Goal: Task Accomplishment & Management: Complete application form

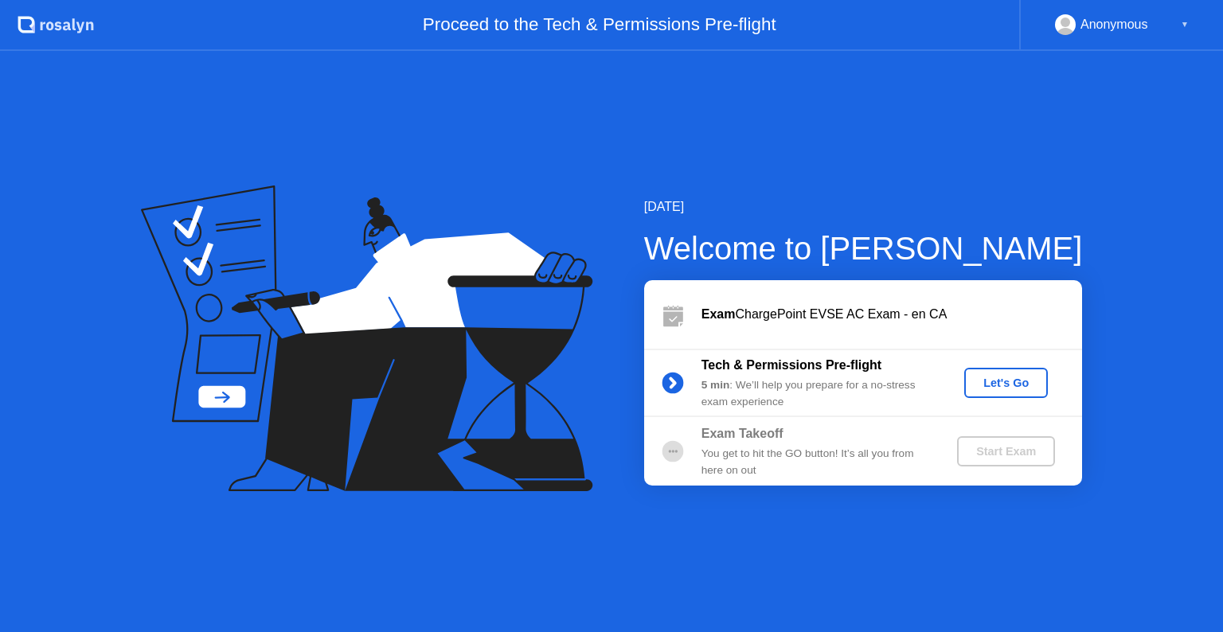
click at [1021, 385] on div "Let's Go" at bounding box center [1006, 383] width 71 height 13
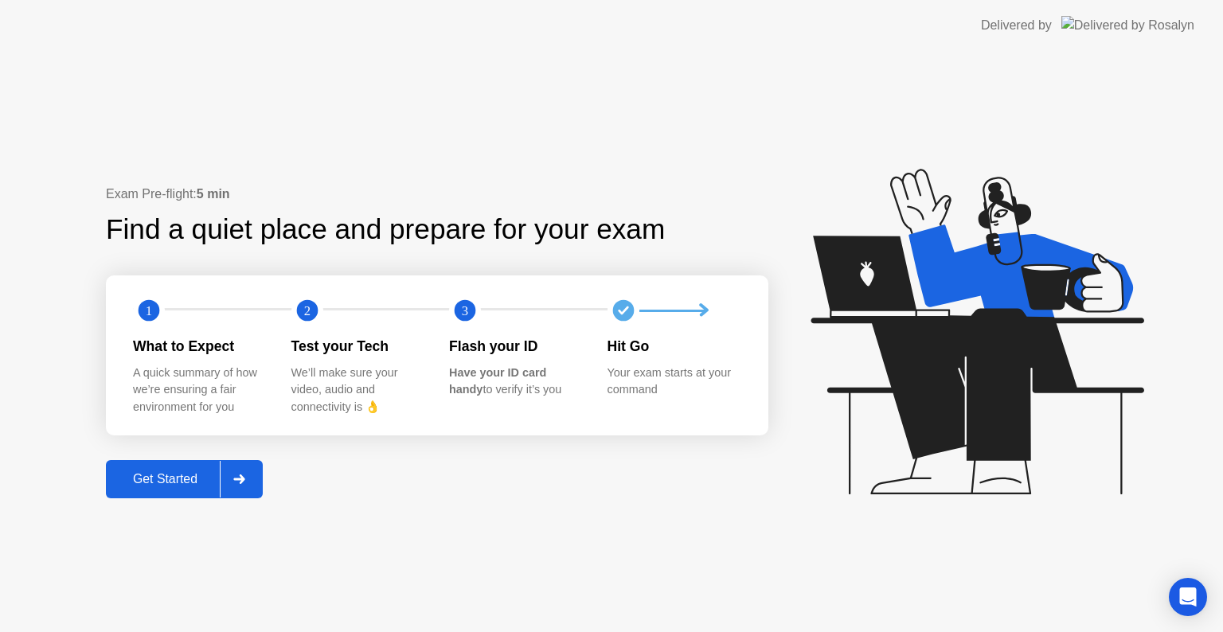
click at [178, 473] on div "Get Started" at bounding box center [165, 479] width 109 height 14
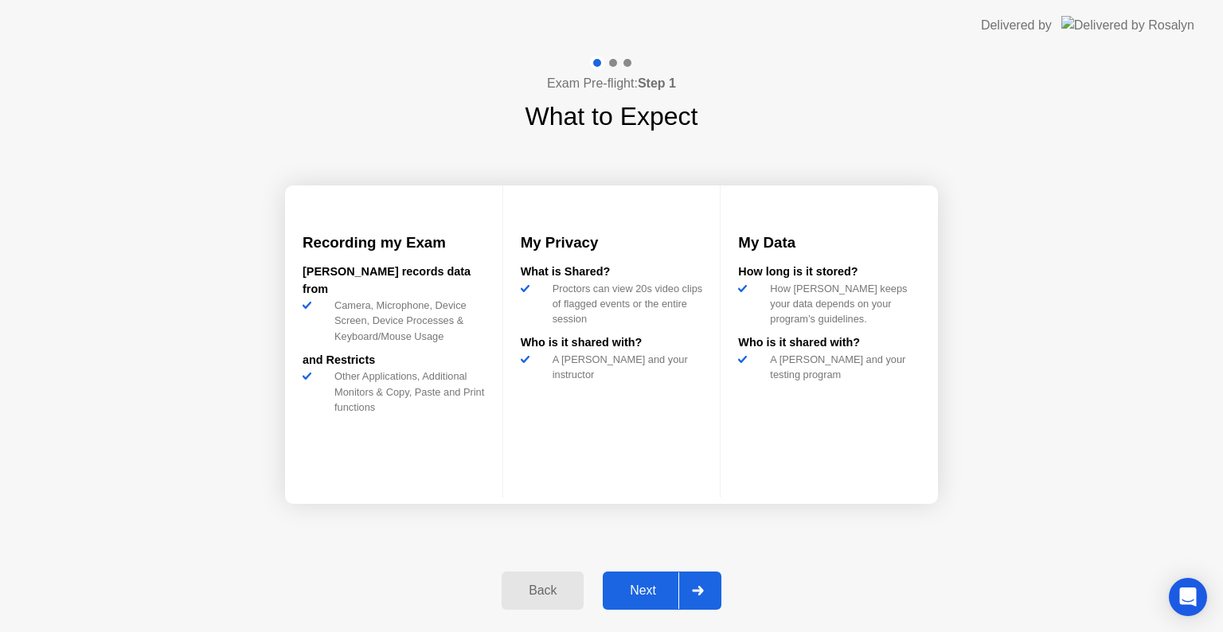
click at [648, 586] on div "Next" at bounding box center [643, 591] width 71 height 14
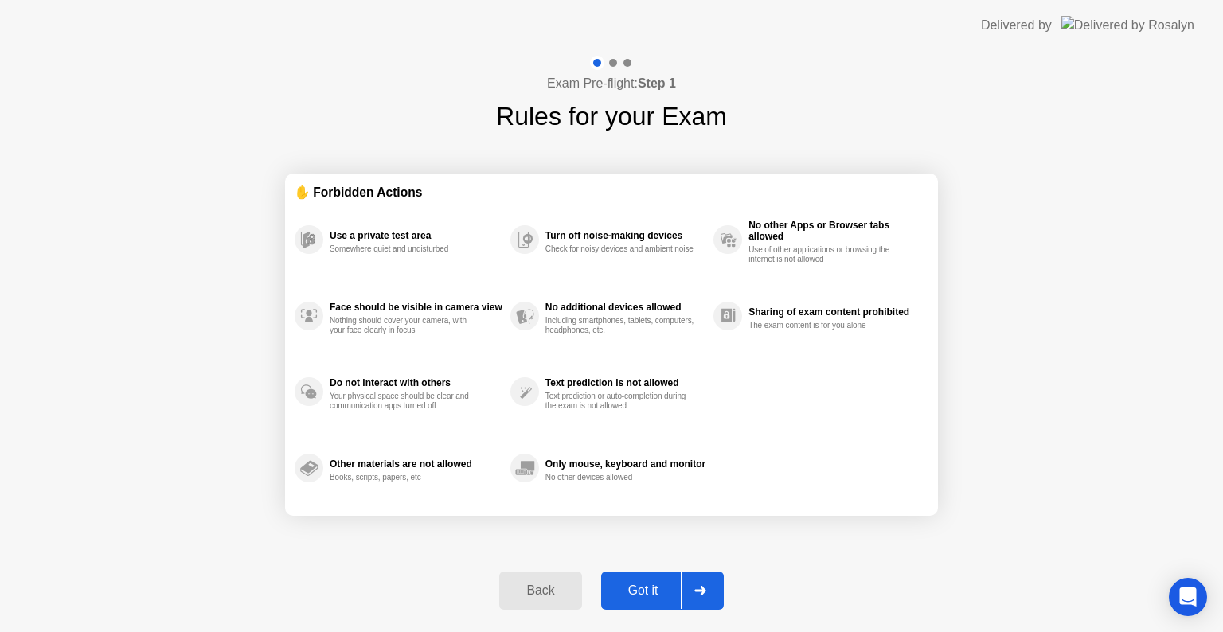
click at [648, 586] on div "Got it" at bounding box center [643, 591] width 75 height 14
select select "**********"
select select "*******"
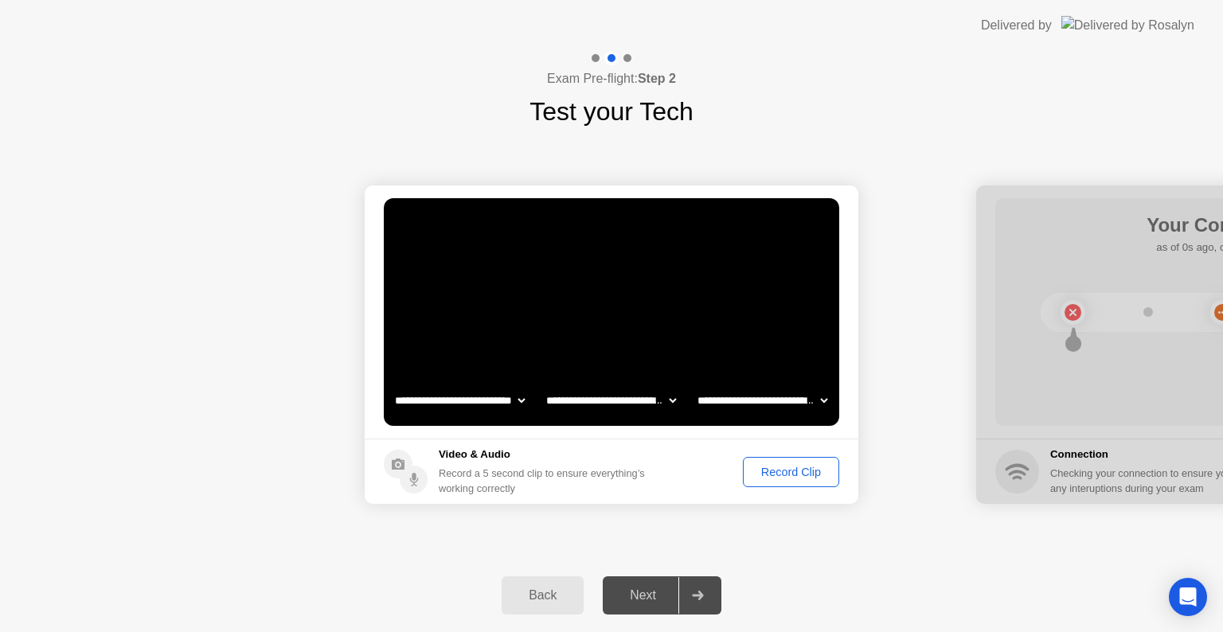
click at [648, 601] on div "Next" at bounding box center [643, 595] width 71 height 14
click at [782, 467] on div "Record Clip" at bounding box center [790, 472] width 85 height 13
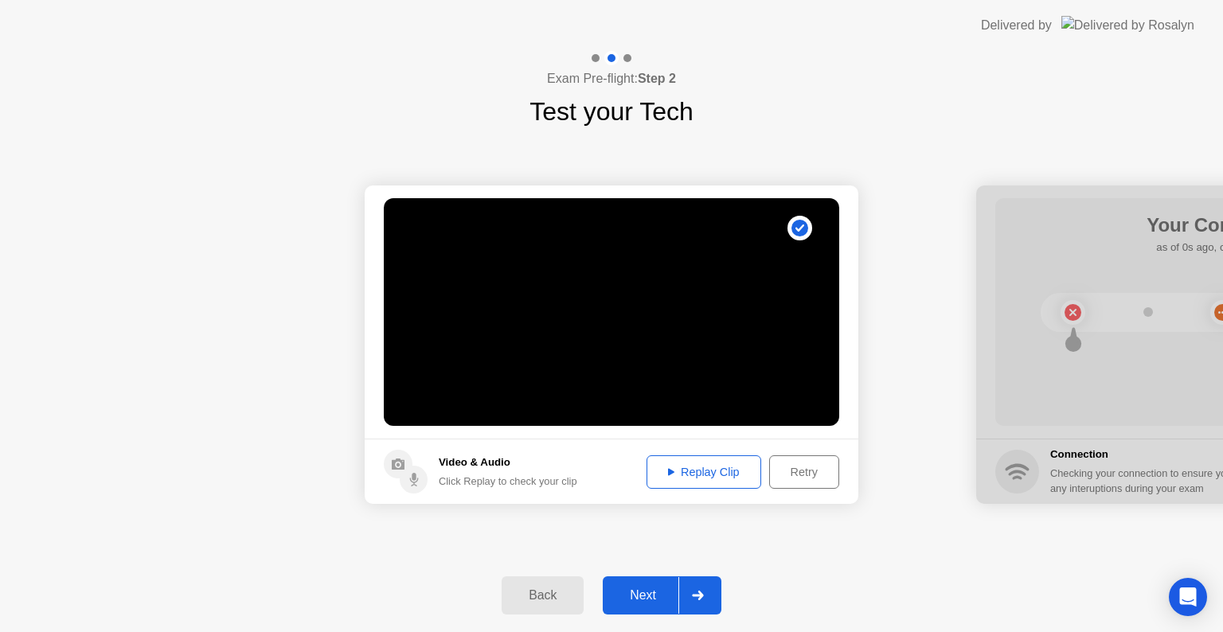
click at [655, 603] on div "Next" at bounding box center [643, 595] width 71 height 14
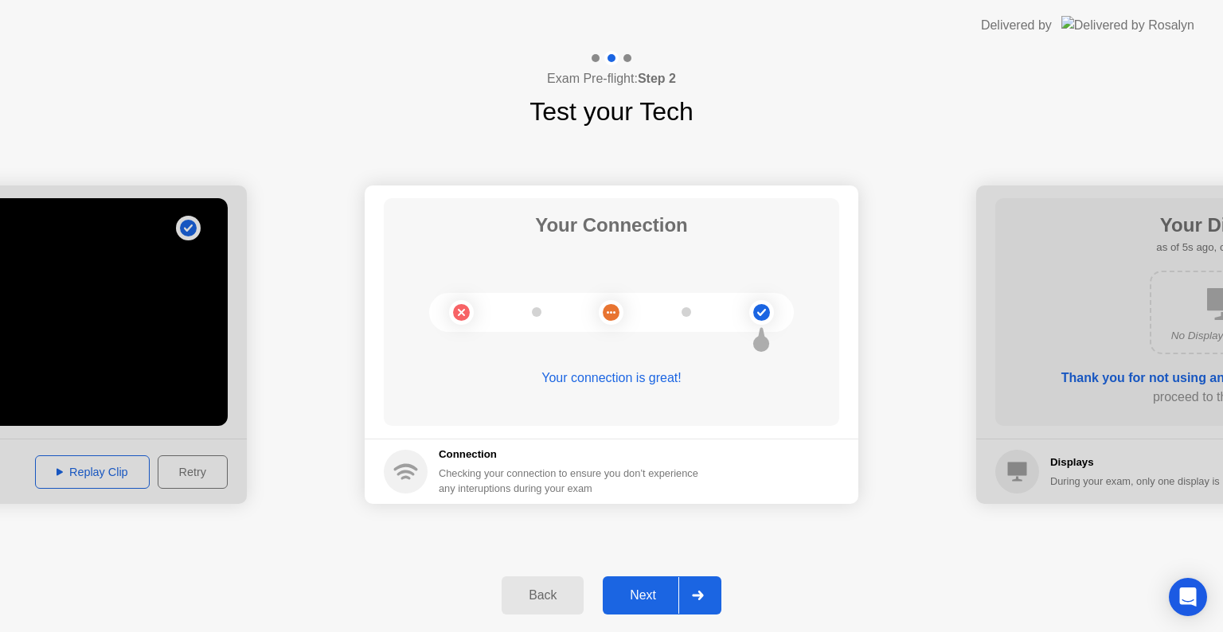
click at [653, 594] on div "Next" at bounding box center [643, 595] width 71 height 14
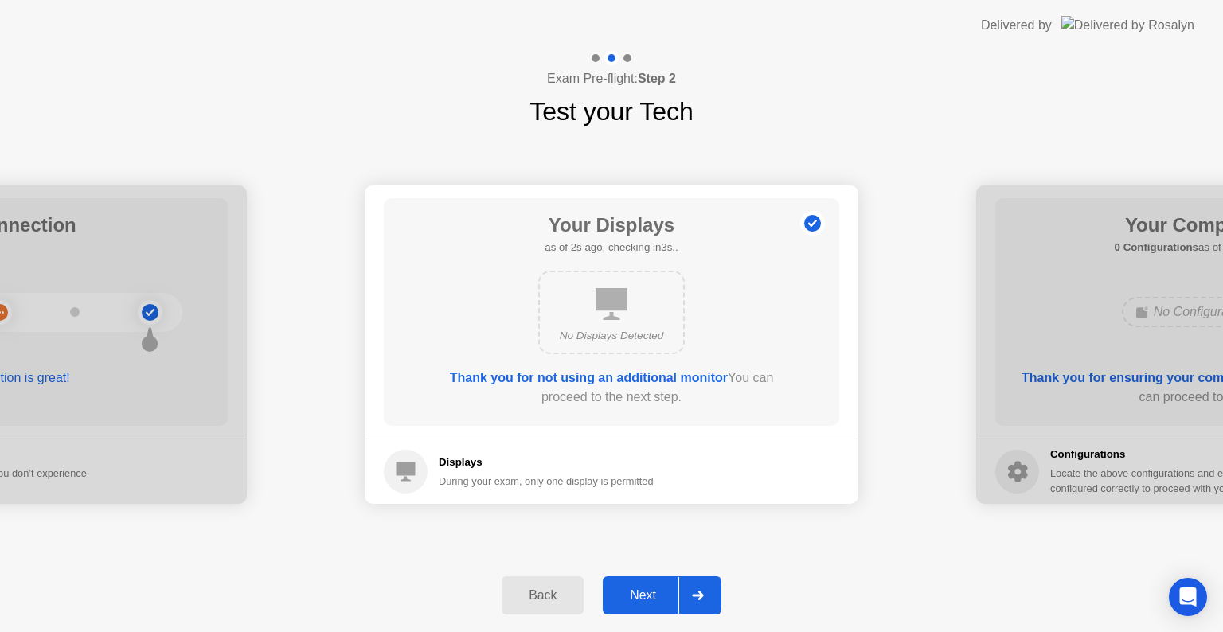
click at [653, 594] on div "Next" at bounding box center [643, 595] width 71 height 14
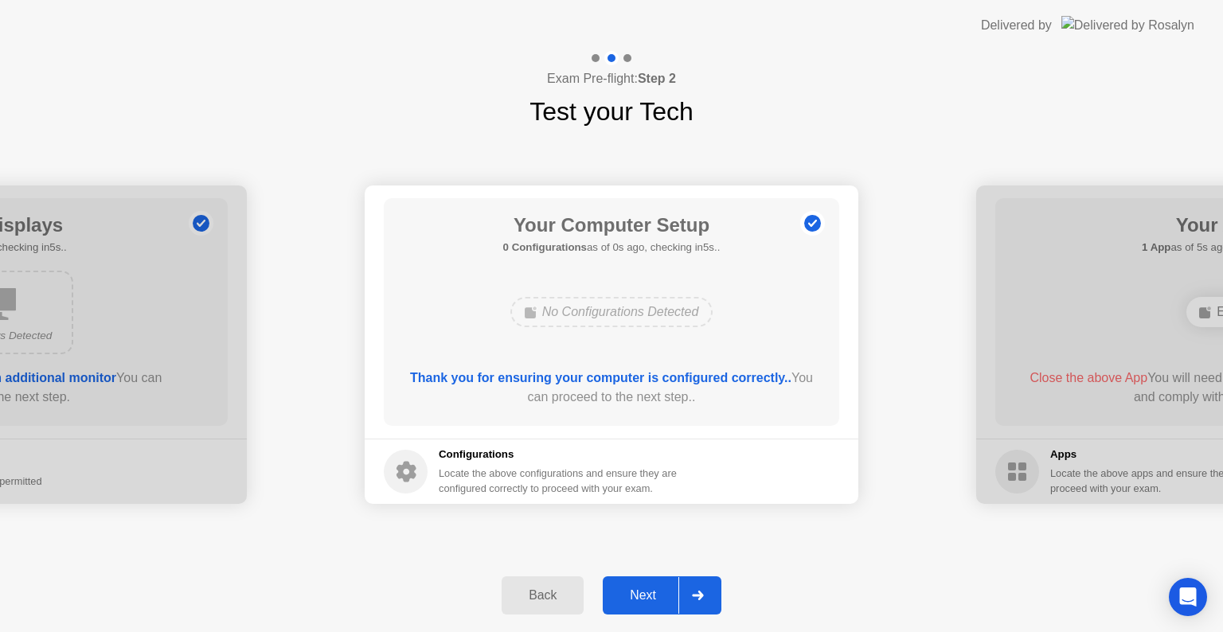
click at [654, 588] on div "Next" at bounding box center [643, 595] width 71 height 14
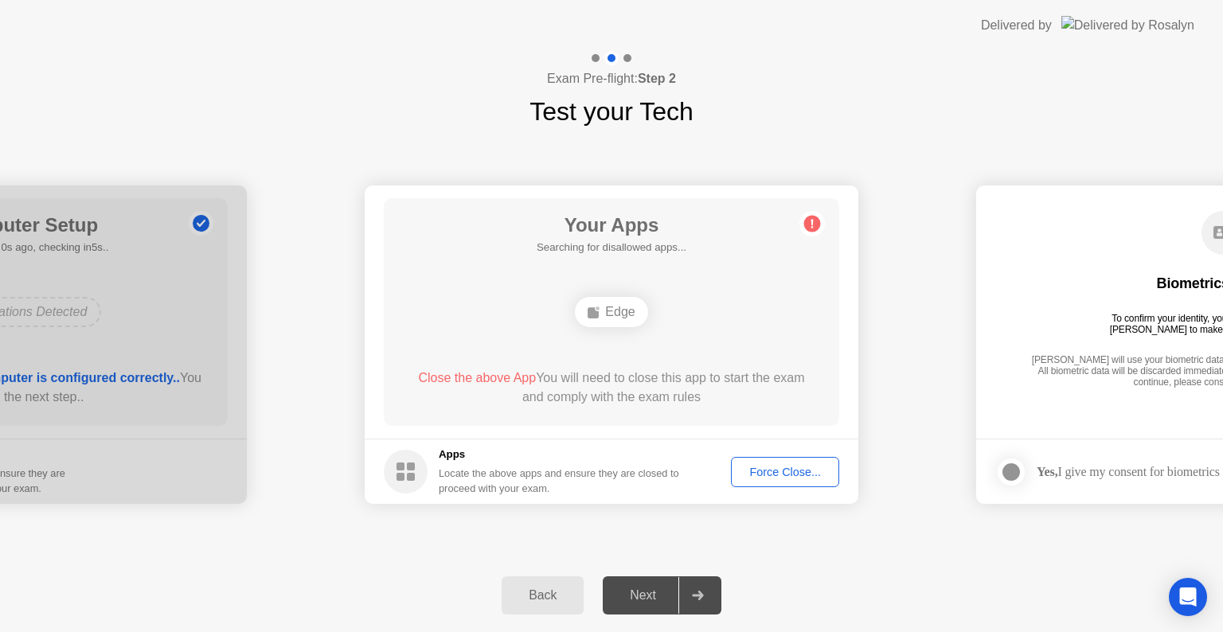
click at [659, 600] on div "Next" at bounding box center [643, 595] width 71 height 14
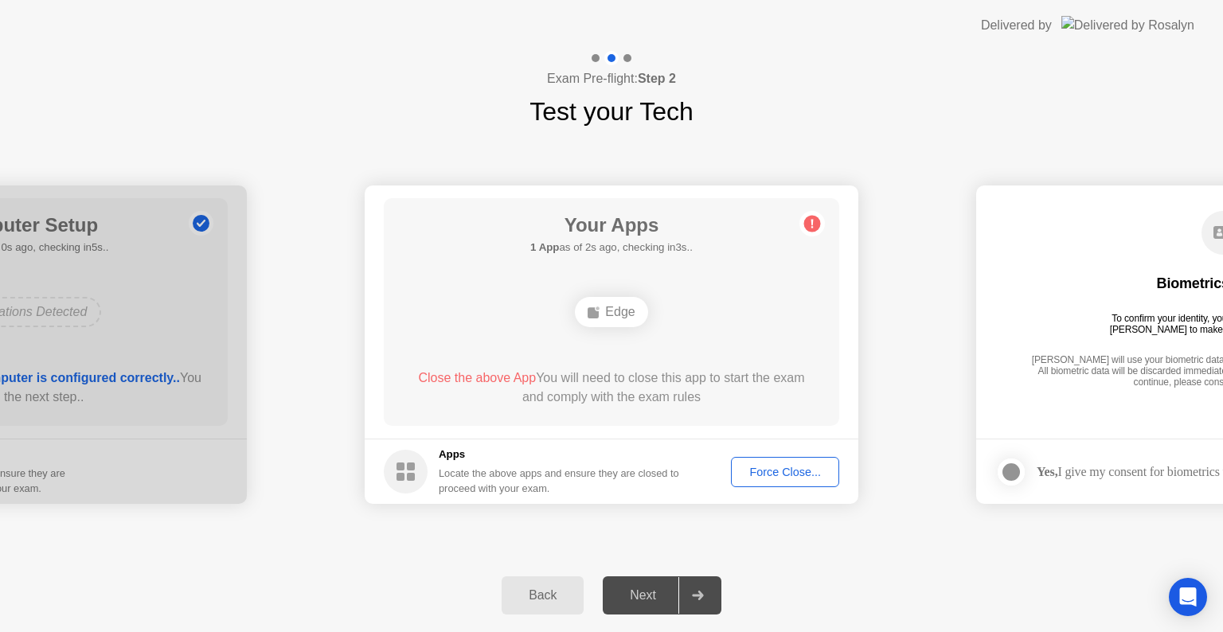
click at [798, 474] on div "Force Close..." at bounding box center [785, 472] width 97 height 13
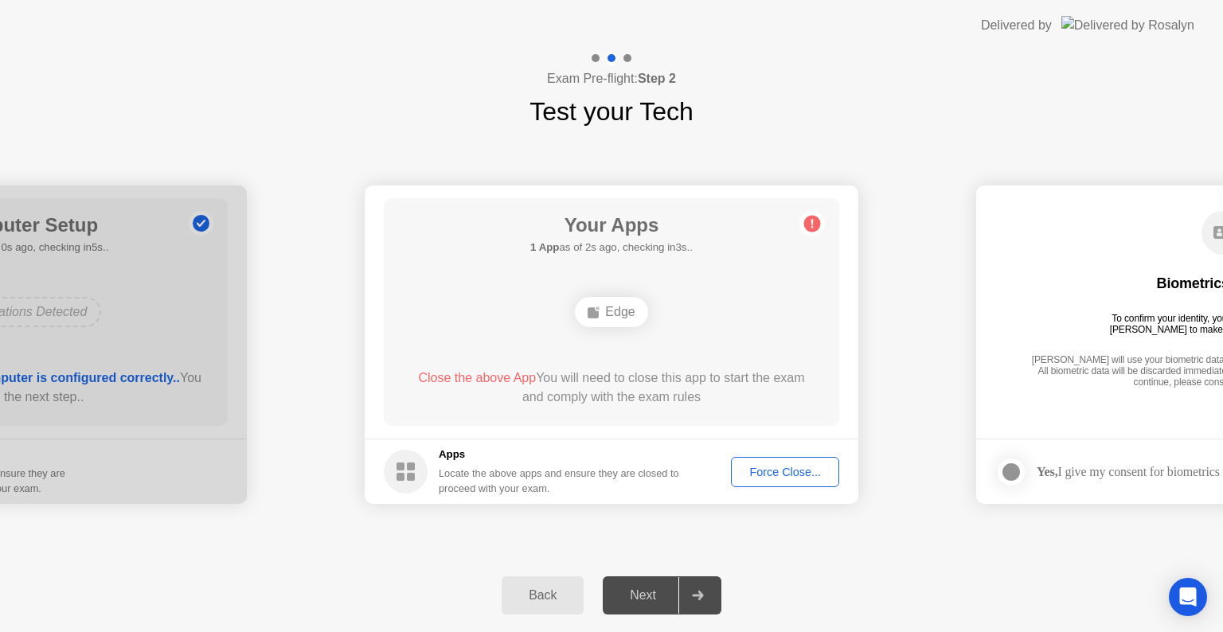
click at [791, 468] on div "Force Close..." at bounding box center [785, 472] width 97 height 13
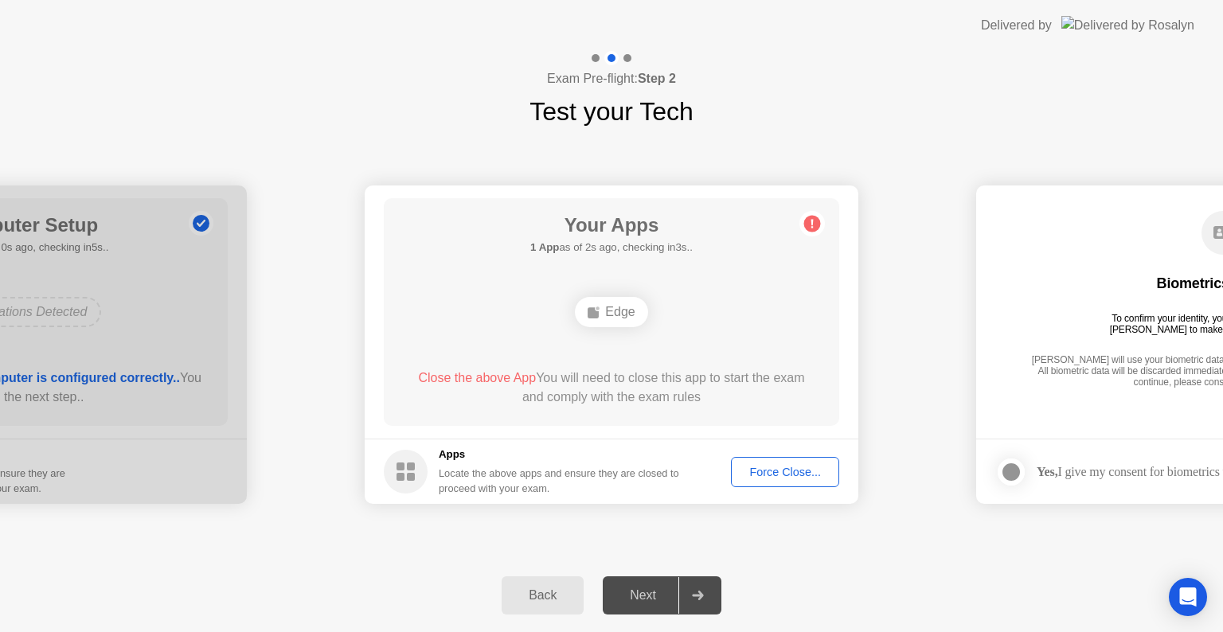
click at [712, 590] on div at bounding box center [697, 595] width 38 height 37
click at [773, 481] on button "Force Close..." at bounding box center [785, 472] width 108 height 30
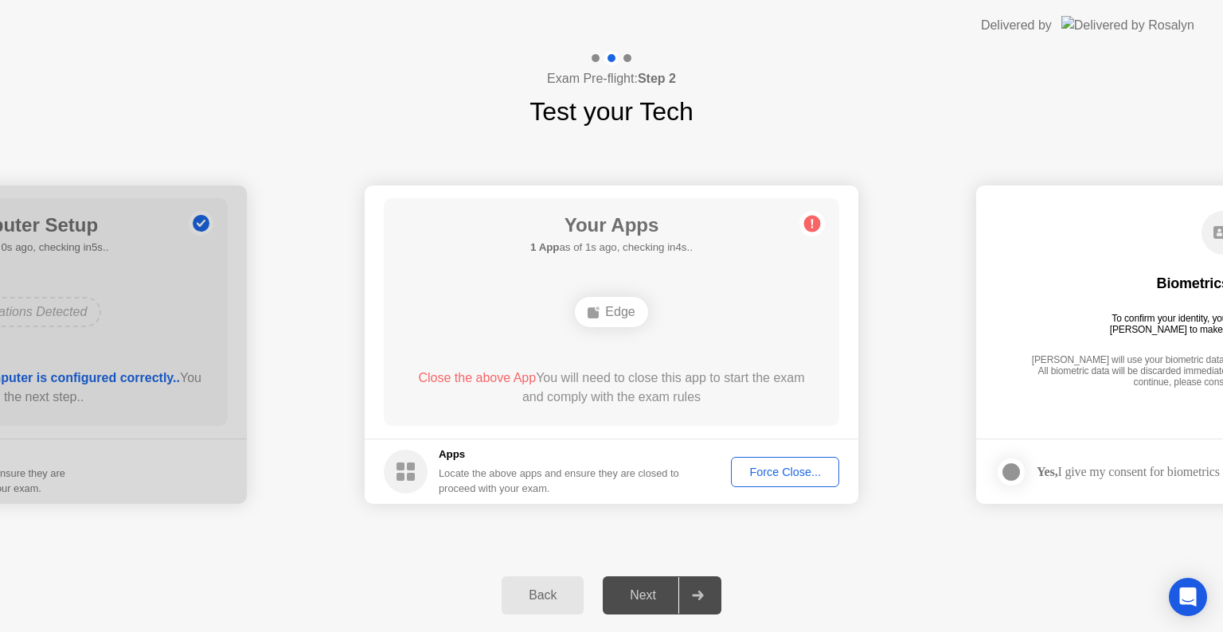
click at [559, 596] on div "Back" at bounding box center [542, 595] width 72 height 14
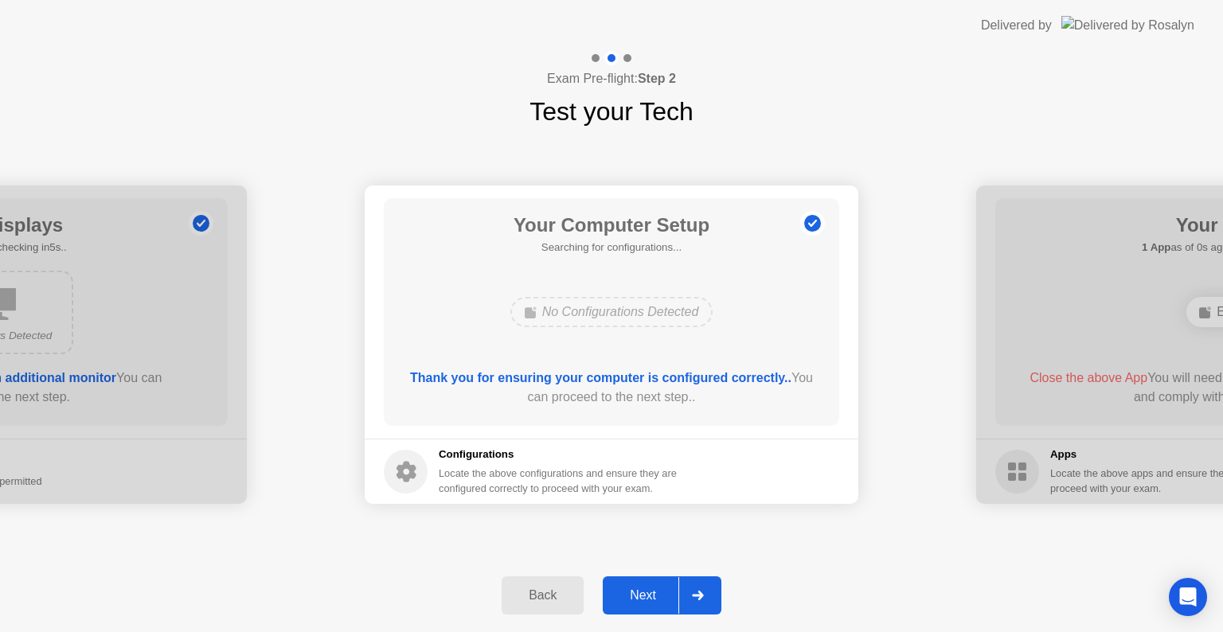
click at [663, 603] on div "Next" at bounding box center [643, 595] width 71 height 14
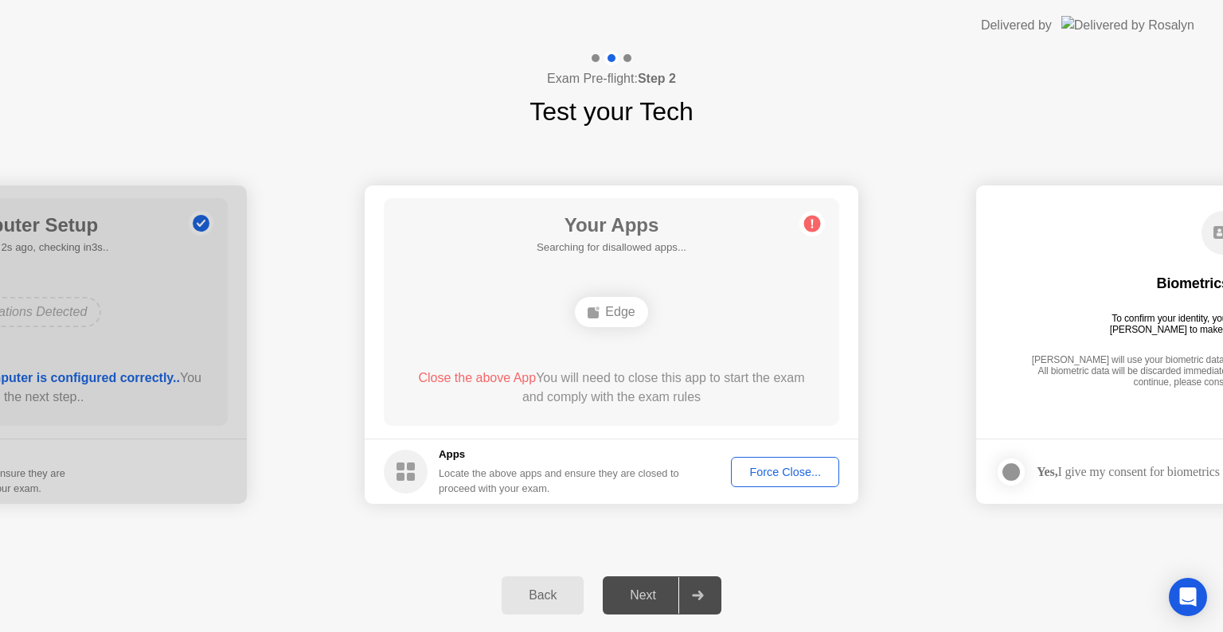
click at [812, 221] on icon at bounding box center [812, 224] width 2 height 9
click at [663, 592] on div "Next" at bounding box center [643, 595] width 71 height 14
click at [677, 595] on div "Next" at bounding box center [643, 595] width 71 height 14
click at [698, 599] on icon at bounding box center [698, 596] width 12 height 10
click at [774, 472] on div "Force Close..." at bounding box center [785, 472] width 97 height 13
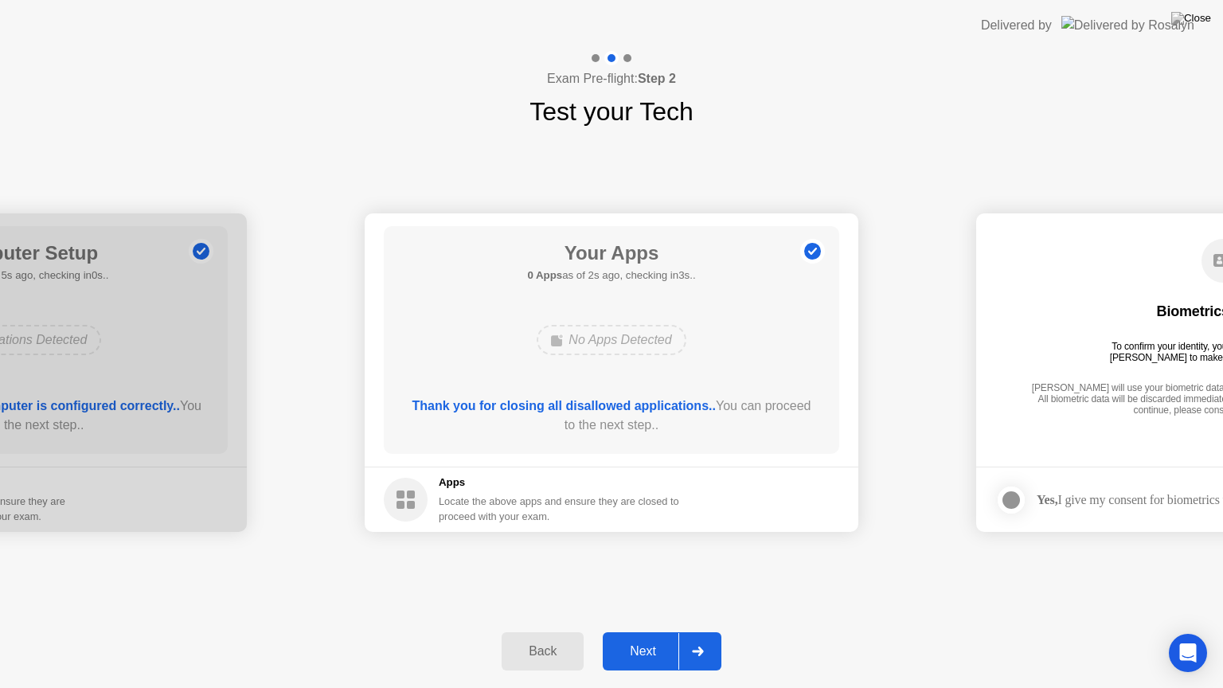
click at [643, 631] on div "Next" at bounding box center [643, 651] width 71 height 14
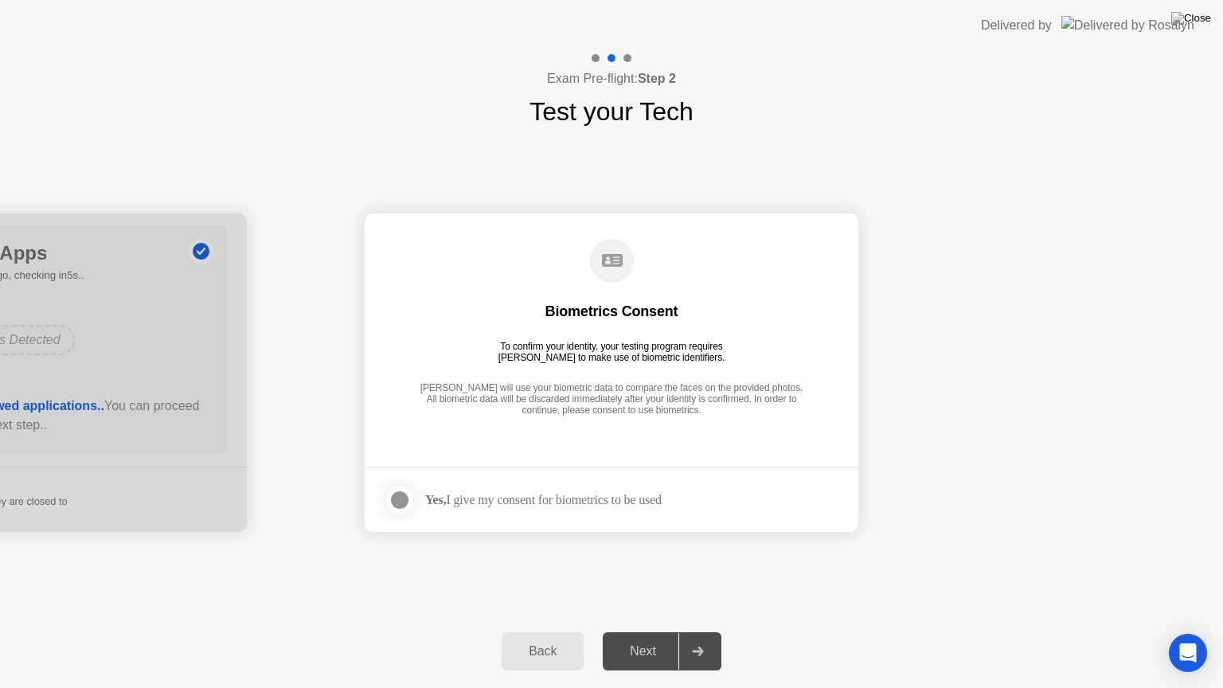
click at [639, 631] on div "Next" at bounding box center [643, 651] width 71 height 14
click at [402, 498] on div at bounding box center [399, 499] width 19 height 19
click at [653, 631] on div "Next" at bounding box center [643, 651] width 71 height 14
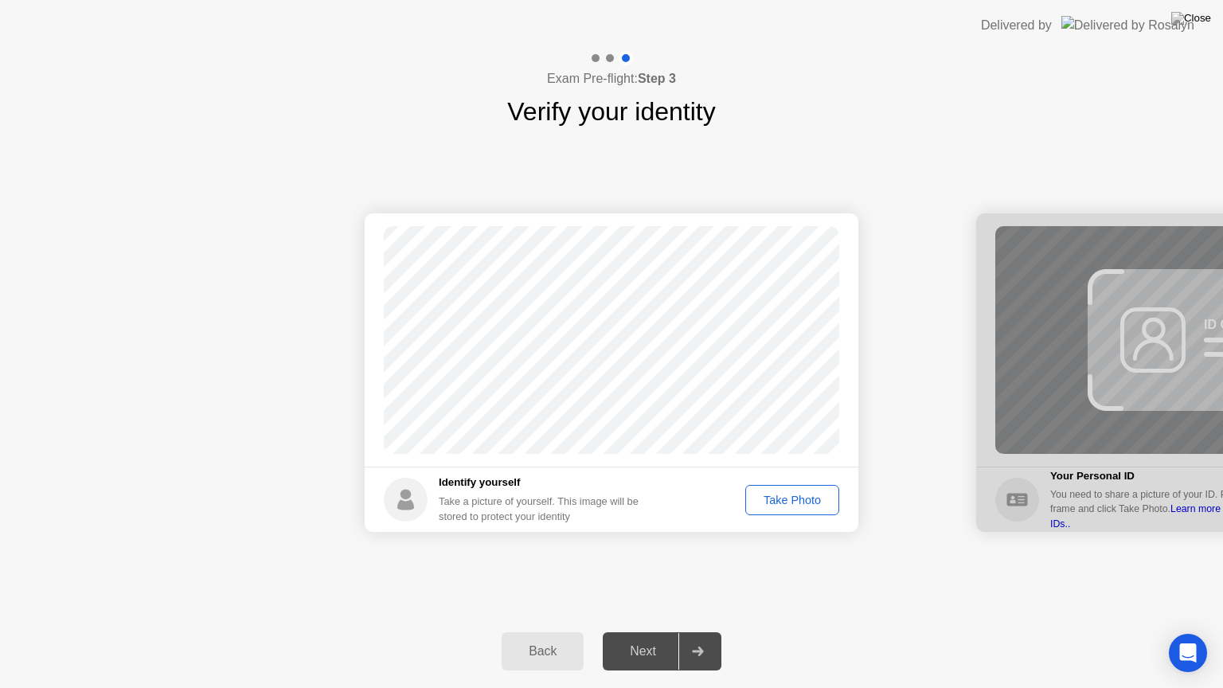
click at [694, 631] on div at bounding box center [697, 651] width 38 height 37
click at [799, 497] on div "Take Photo" at bounding box center [792, 500] width 83 height 13
click at [666, 631] on div "Next" at bounding box center [643, 651] width 71 height 14
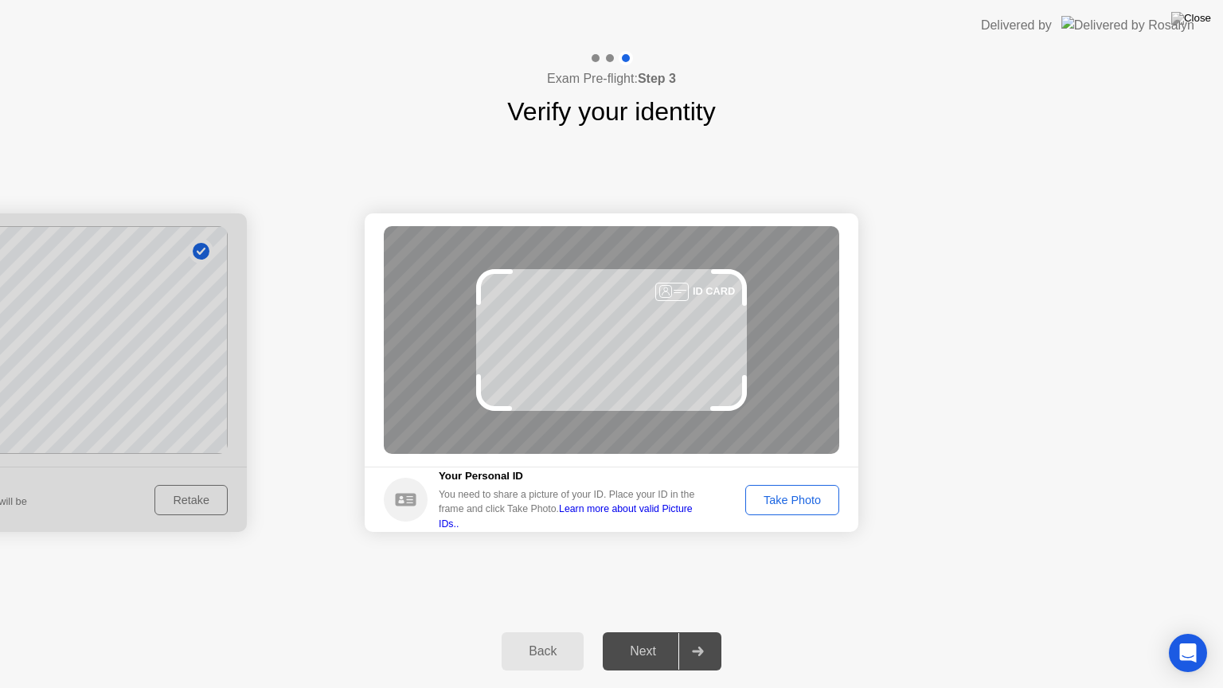
click at [776, 502] on div "Take Photo" at bounding box center [792, 500] width 83 height 13
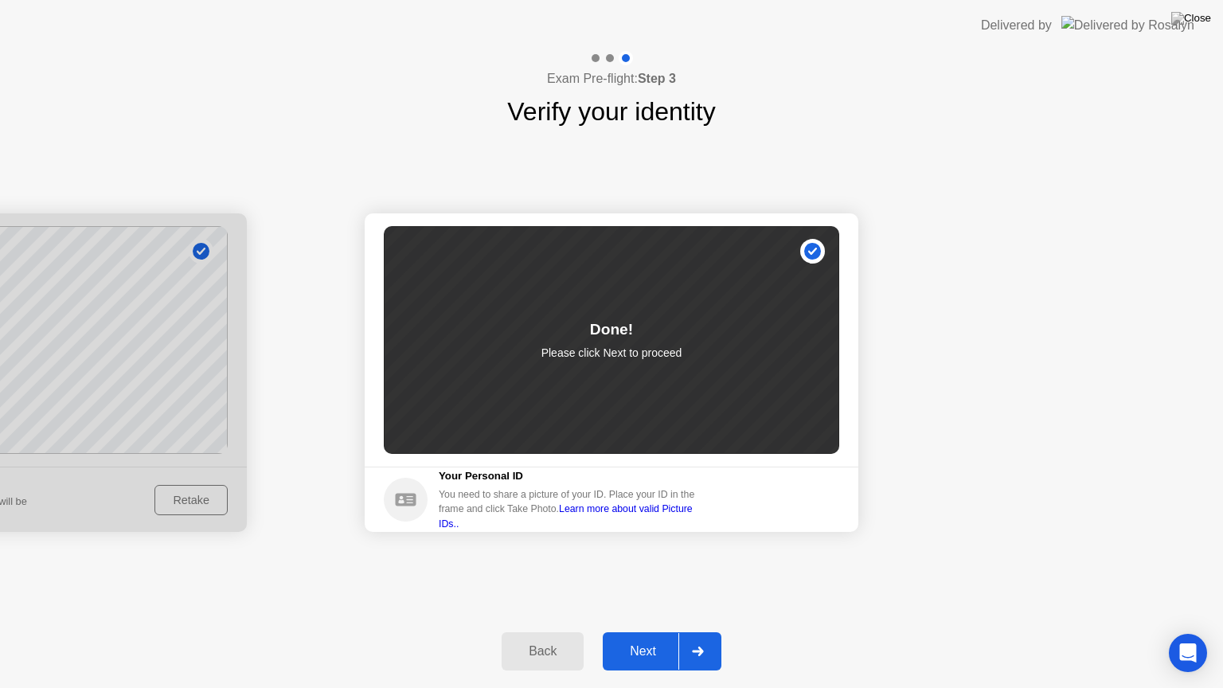
click at [691, 631] on div at bounding box center [697, 651] width 38 height 37
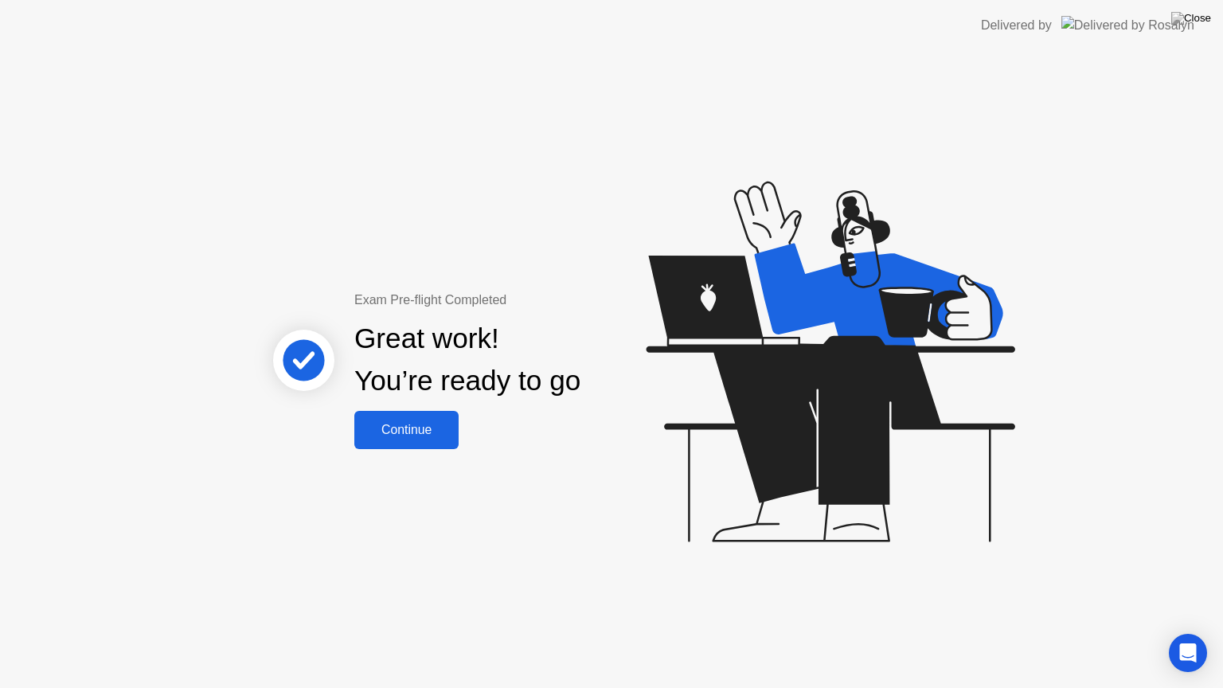
click at [412, 434] on div "Continue" at bounding box center [406, 430] width 95 height 14
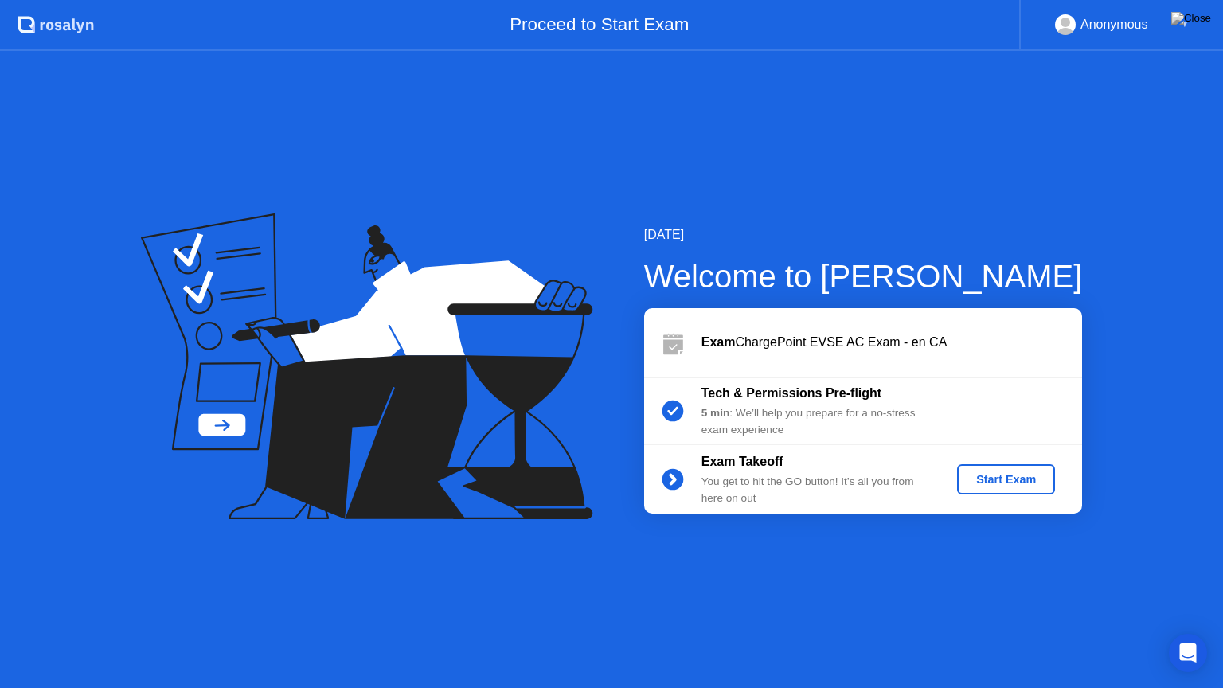
click at [986, 481] on div "Start Exam" at bounding box center [1005, 479] width 85 height 13
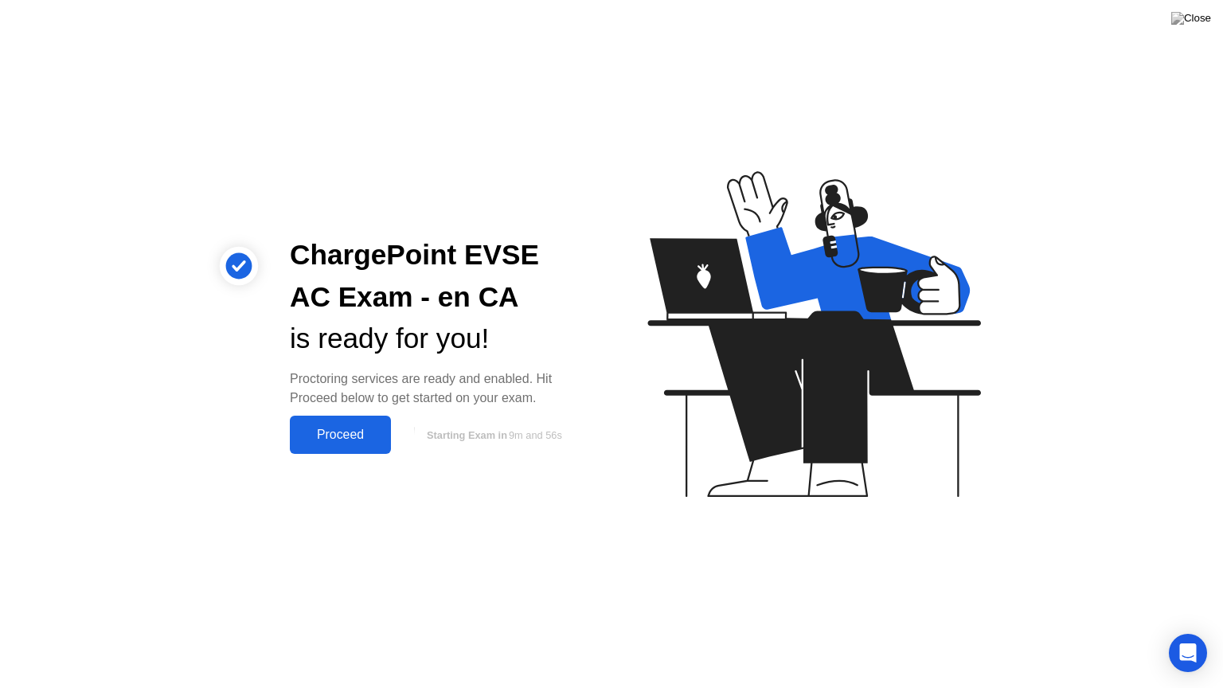
click at [343, 444] on button "Proceed" at bounding box center [340, 435] width 101 height 38
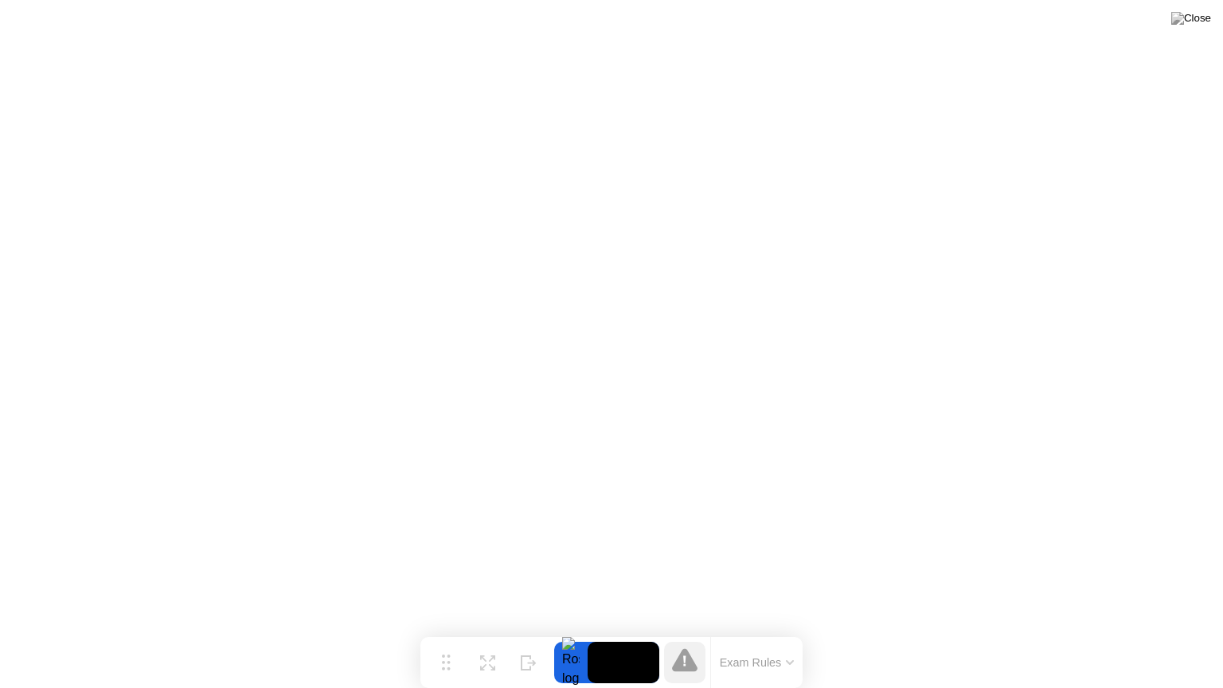
click at [758, 631] on button "Exam Rules" at bounding box center [757, 662] width 84 height 14
